Goal: Task Accomplishment & Management: Manage account settings

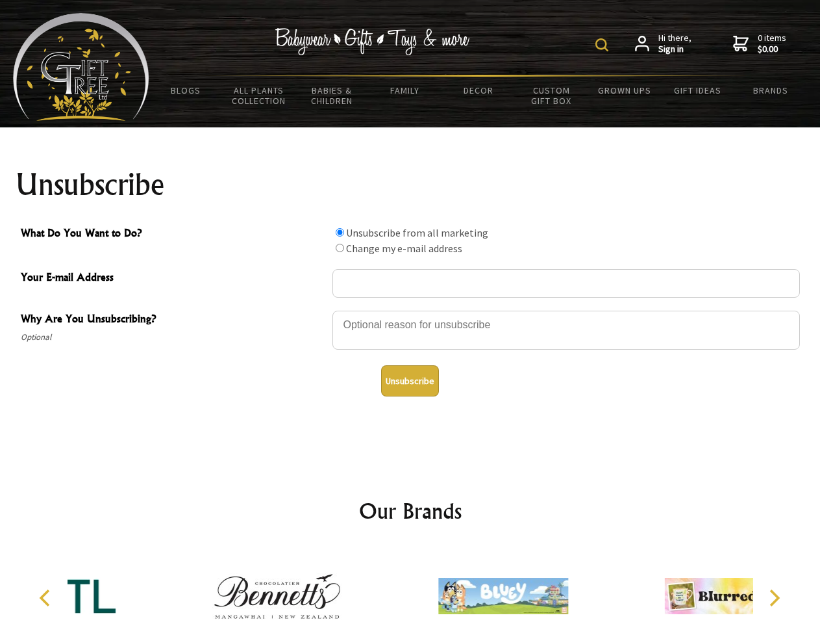
click at [604, 45] on img at bounding box center [602, 44] width 13 height 13
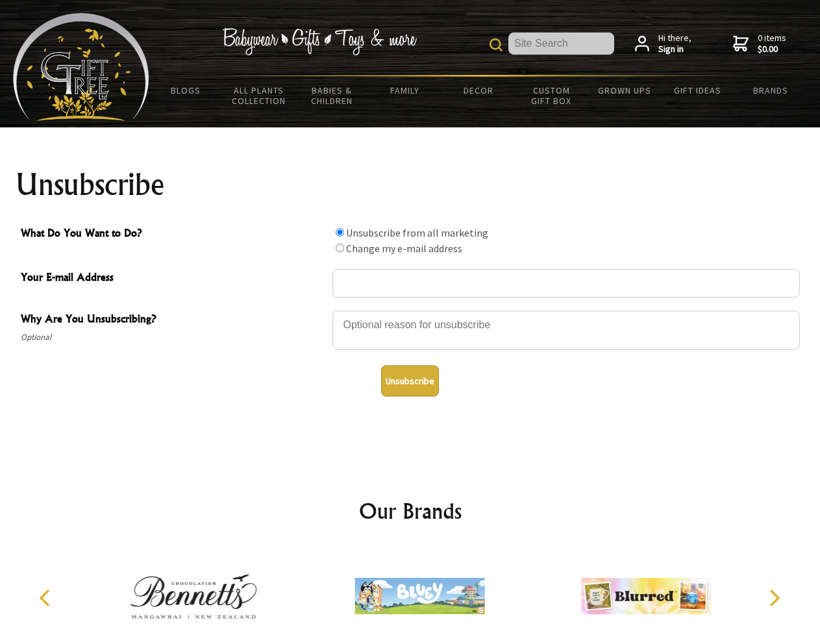
click at [410, 310] on div at bounding box center [567, 331] width 468 height 45
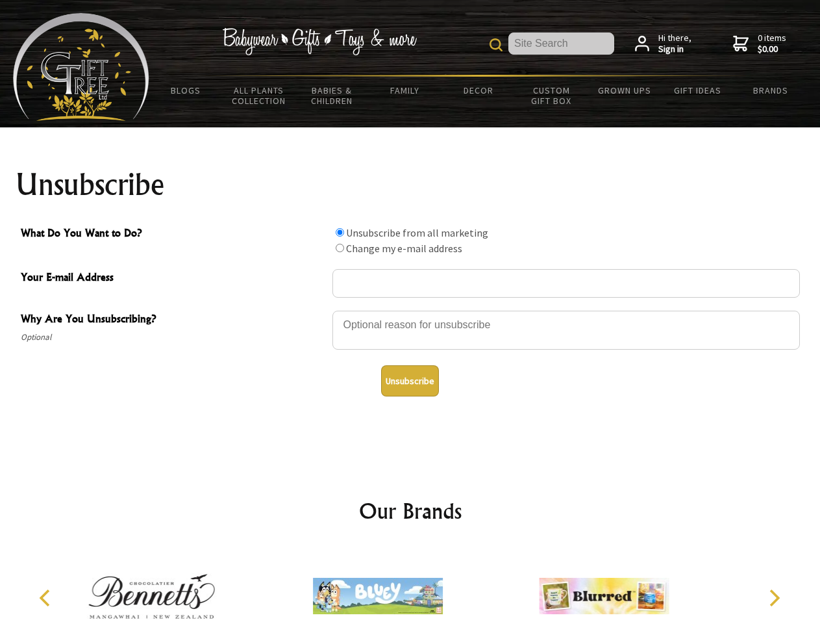
click at [340, 232] on input "What Do You Want to Do?" at bounding box center [340, 232] width 8 height 8
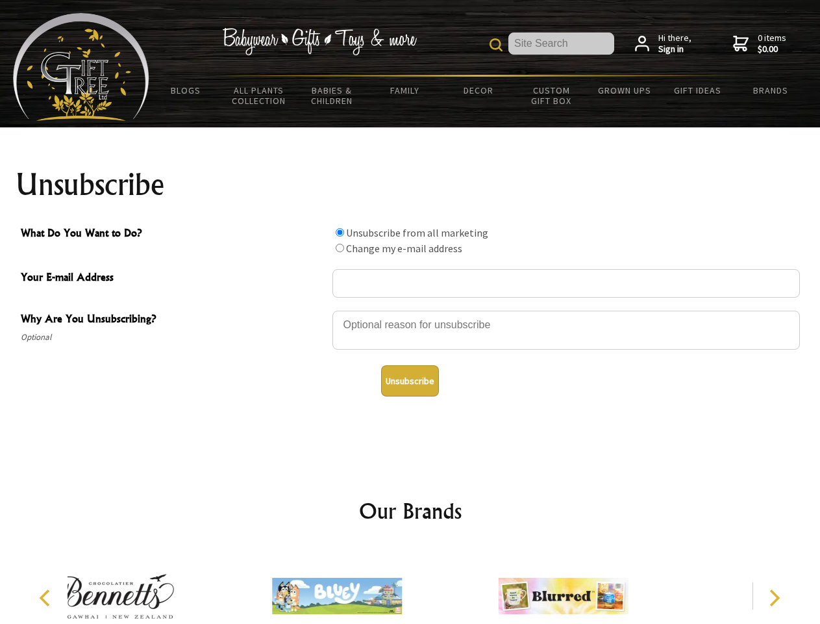
click at [340, 247] on input "What Do You Want to Do?" at bounding box center [340, 248] width 8 height 8
radio input "true"
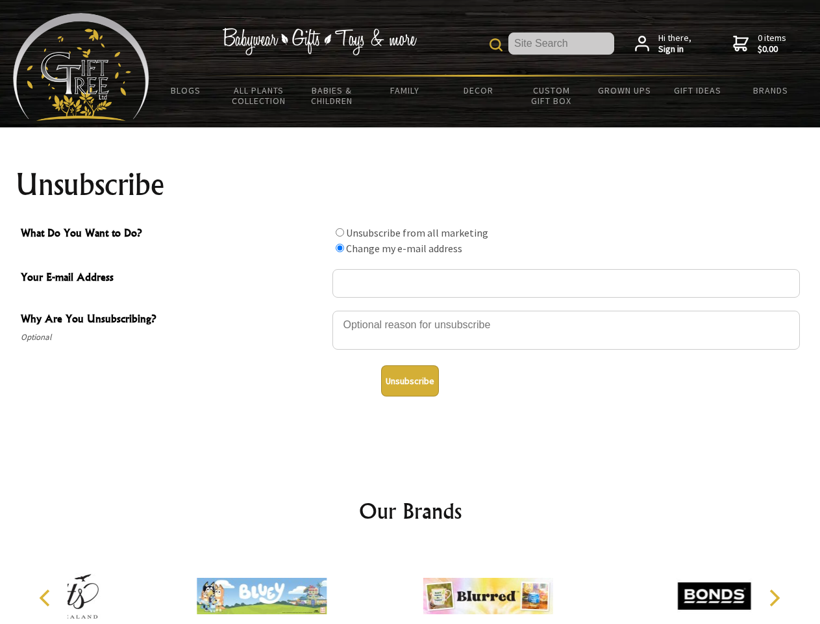
click at [410, 381] on button "Unsubscribe" at bounding box center [410, 380] width 58 height 31
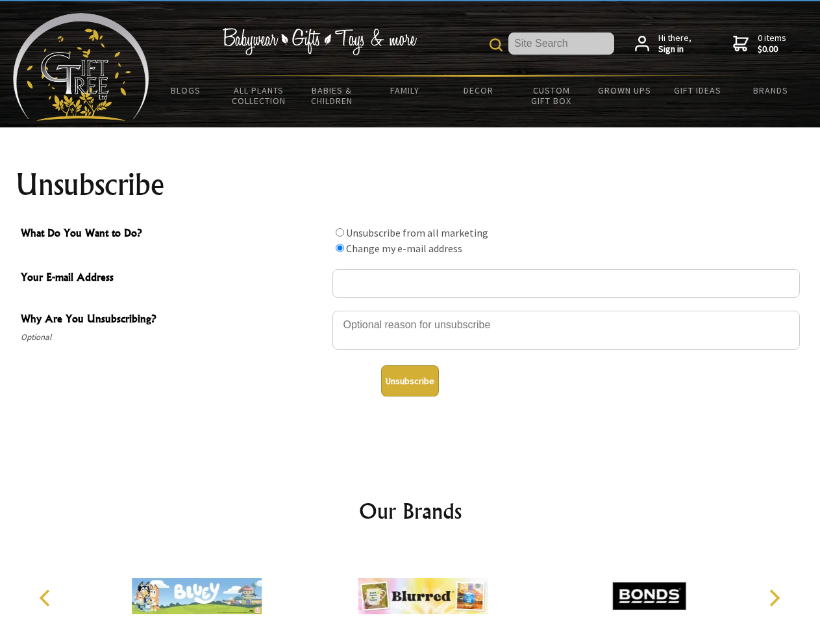
click at [47, 598] on icon "Previous" at bounding box center [46, 597] width 17 height 17
click at [774, 598] on icon "Next" at bounding box center [773, 597] width 17 height 17
